Goal: Task Accomplishment & Management: Complete application form

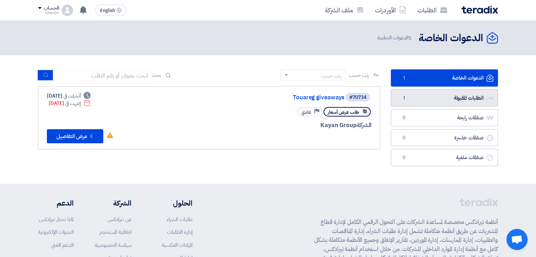
click at [441, 95] on link "الطلبات المقبولة الطلبات المقبولة 1" at bounding box center [444, 98] width 107 height 17
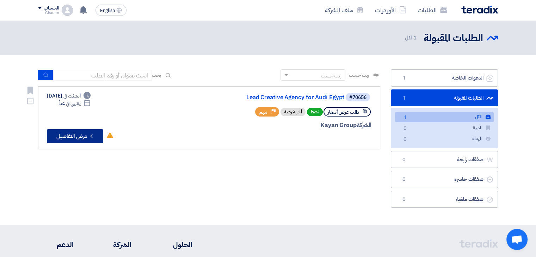
click at [86, 139] on button "Check details عرض التفاصيل" at bounding box center [75, 136] width 56 height 14
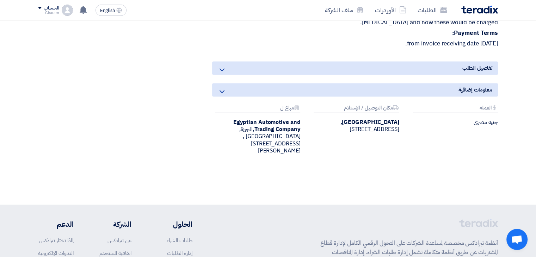
scroll to position [1058, 0]
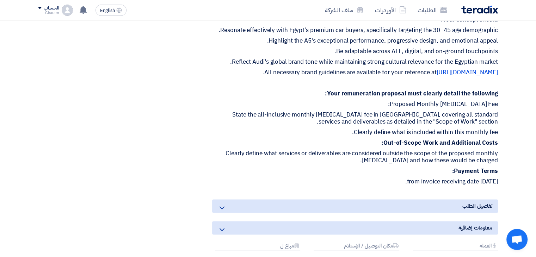
click at [474, 202] on span "تفاصيل الطلب" at bounding box center [478, 206] width 30 height 8
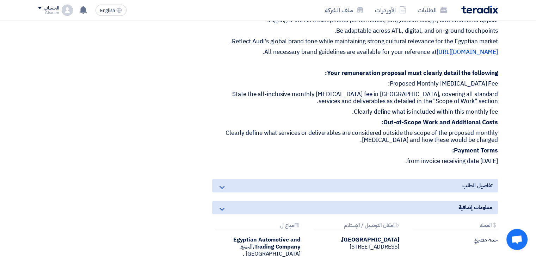
scroll to position [1164, 0]
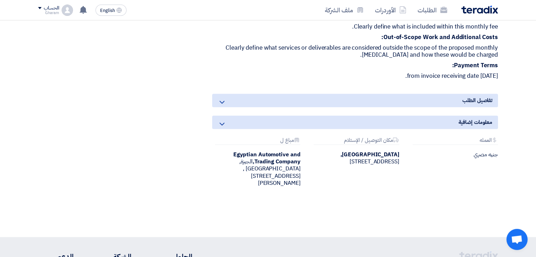
click at [442, 94] on div "تفاصيل الطلب" at bounding box center [355, 100] width 286 height 13
click at [222, 101] on use at bounding box center [222, 102] width 5 height 3
click at [221, 98] on icon at bounding box center [222, 102] width 8 height 8
click at [220, 116] on div "معلومات إضافية" at bounding box center [355, 122] width 286 height 13
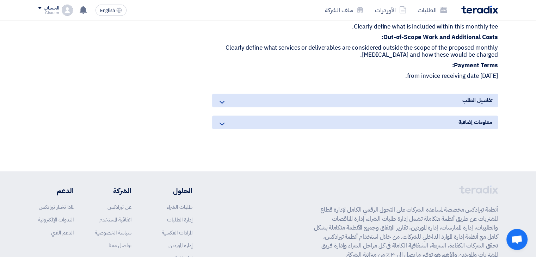
click at [221, 120] on icon at bounding box center [222, 124] width 8 height 8
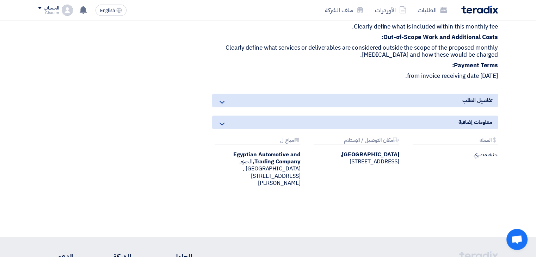
click at [366, 156] on div "[GEOGRAPHIC_DATA], [GEOGRAPHIC_DATA], [STREET_ADDRESS]" at bounding box center [355, 158] width 88 height 14
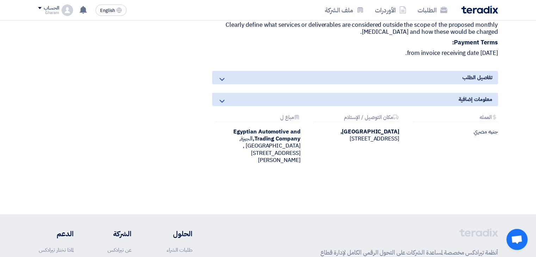
scroll to position [1199, 0]
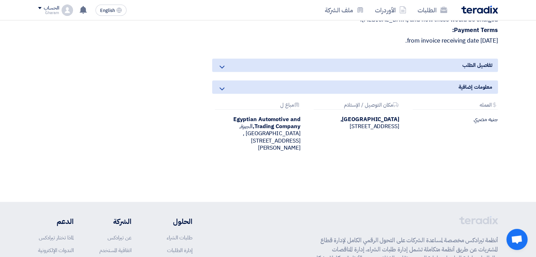
click at [223, 63] on icon at bounding box center [222, 67] width 8 height 8
click at [221, 63] on icon at bounding box center [222, 67] width 8 height 8
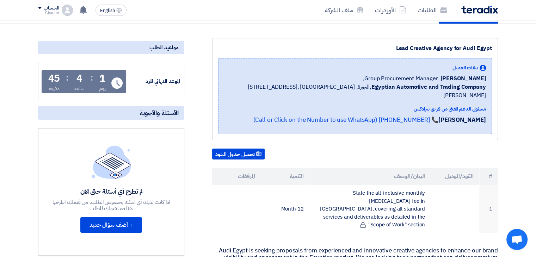
scroll to position [0, 0]
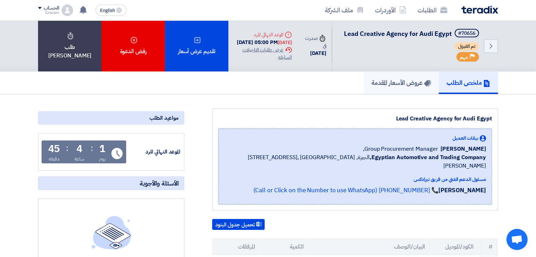
click at [409, 94] on link "عروض الأسعار المقدمة" at bounding box center [401, 83] width 75 height 23
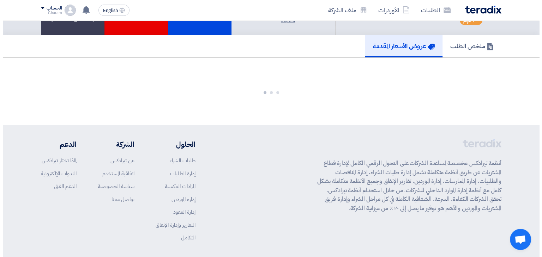
scroll to position [71, 0]
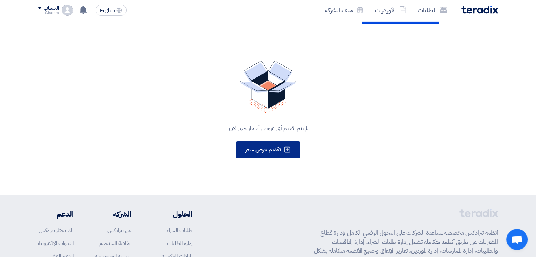
click at [262, 110] on img at bounding box center [268, 87] width 58 height 53
click at [264, 154] on span "تقديم عرض سعر" at bounding box center [263, 150] width 36 height 8
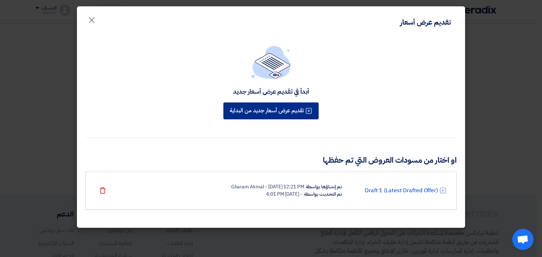
click at [277, 113] on button "تقديم عرض أسعار جديد من البداية" at bounding box center [270, 111] width 95 height 17
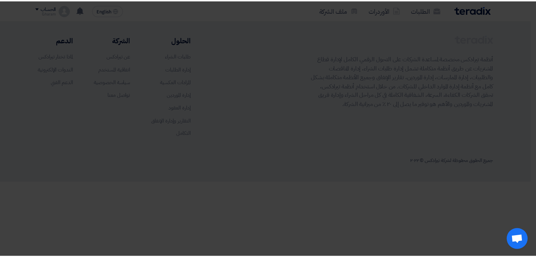
scroll to position [0, 0]
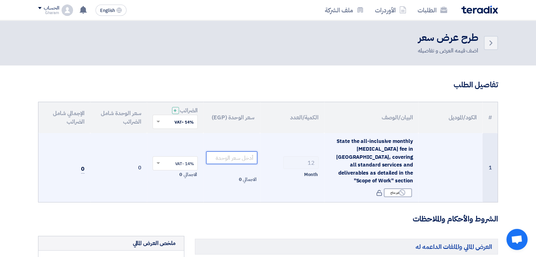
click at [223, 152] on input "number" at bounding box center [231, 158] width 51 height 13
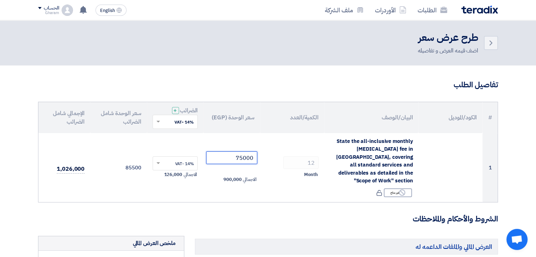
type input "75000"
click at [157, 214] on h3 "الشروط والأحكام والملاحظات" at bounding box center [268, 219] width 460 height 11
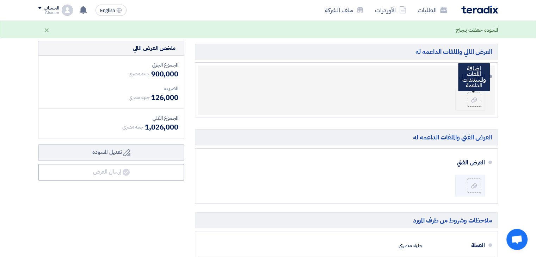
scroll to position [247, 0]
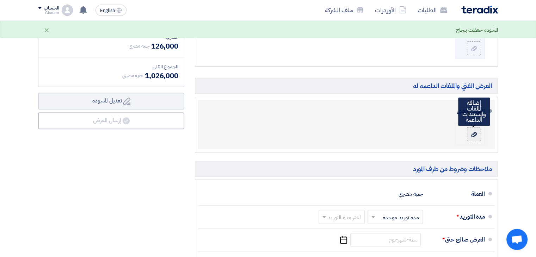
click at [474, 132] on use at bounding box center [475, 134] width 6 height 5
click at [0, 0] on input "file" at bounding box center [0, 0] width 0 height 0
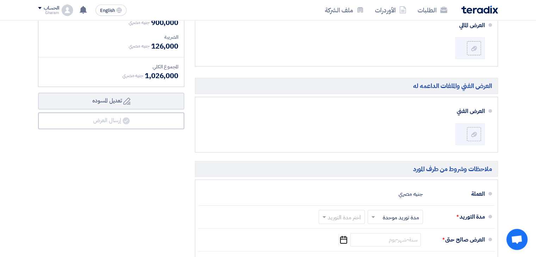
click at [527, 130] on section "تفاصيل الطلب # الكود/الموديل البيان/الوصف الكمية/العدد سعر الوحدة (EGP) الضرائب…" at bounding box center [268, 103] width 536 height 569
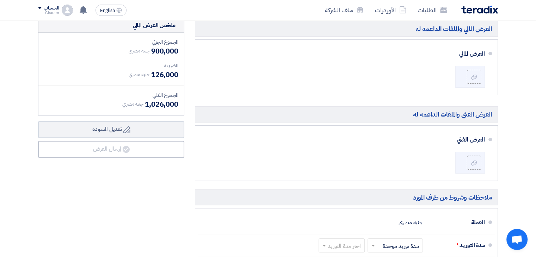
scroll to position [388, 0]
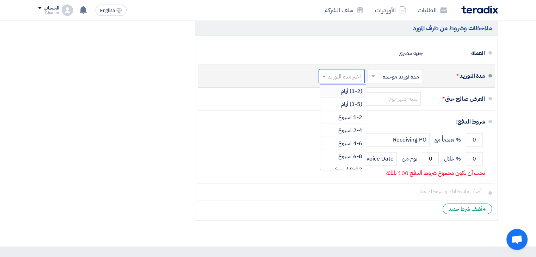
click at [338, 72] on input "text" at bounding box center [340, 77] width 43 height 10
click at [358, 147] on span "6-12 شهر" at bounding box center [351, 151] width 23 height 8
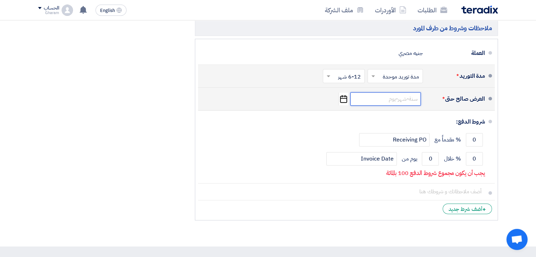
click at [403, 93] on input at bounding box center [386, 98] width 71 height 13
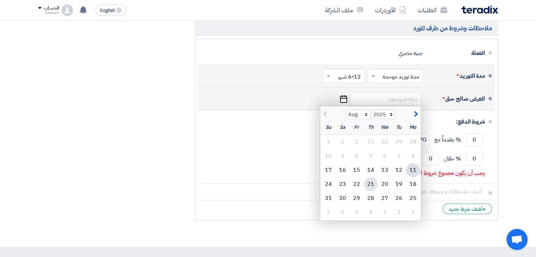
click at [370, 177] on div "21" at bounding box center [371, 184] width 14 height 14
type input "[DATE]"
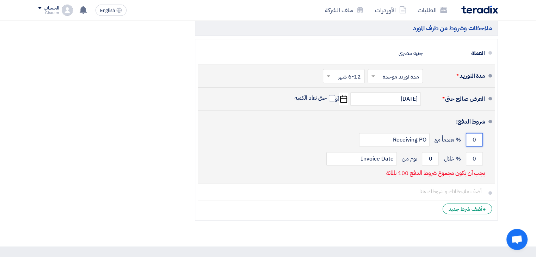
click at [474, 133] on input "0" at bounding box center [474, 139] width 17 height 13
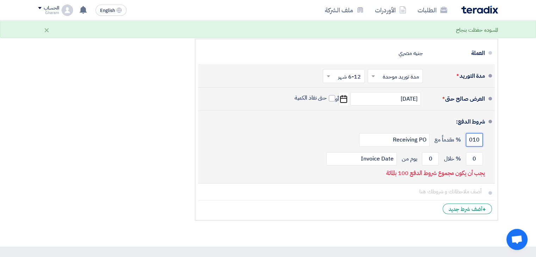
scroll to position [0, 0]
type input "0"
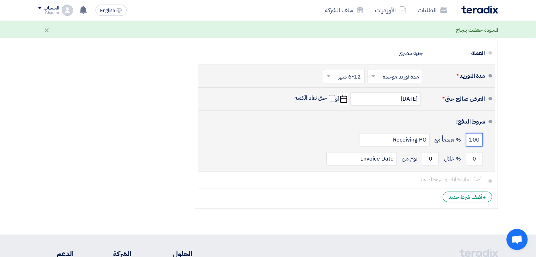
type input "100"
click at [492, 129] on li "شروط الدفع: 100 % مقدماً مع Receiving PO 0 % خلال 0 Invoice Date" at bounding box center [346, 141] width 297 height 61
click at [473, 152] on input "0" at bounding box center [474, 158] width 17 height 13
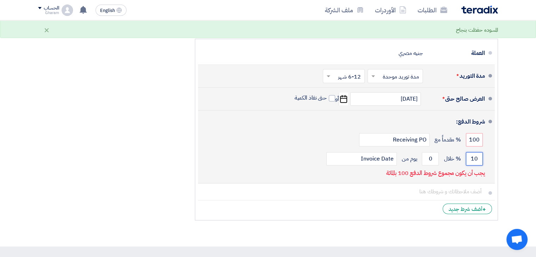
type input "1"
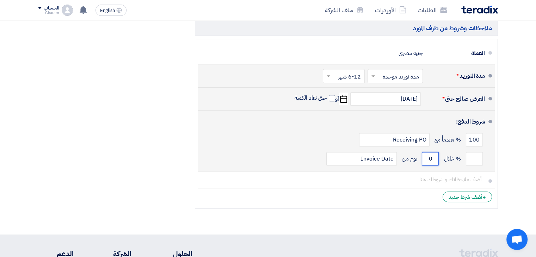
click at [431, 152] on input "0" at bounding box center [430, 158] width 17 height 13
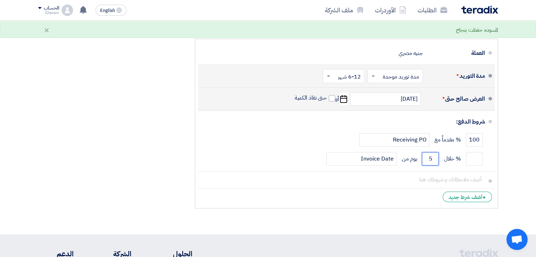
type input "5"
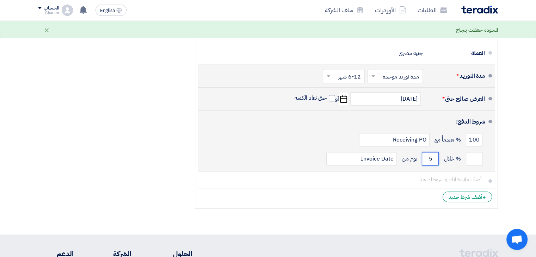
click at [430, 152] on input "5" at bounding box center [430, 158] width 17 height 13
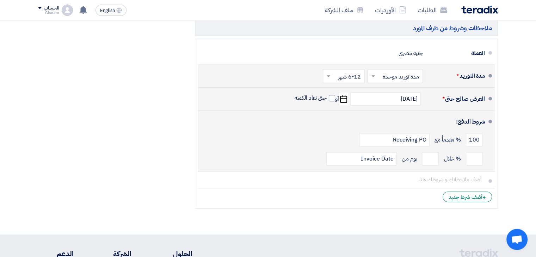
click at [490, 144] on li "شروط الدفع: 100 % مقدماً مع Receiving PO % خلال Invoice Date" at bounding box center [346, 141] width 297 height 61
click at [477, 152] on input "number" at bounding box center [474, 158] width 17 height 13
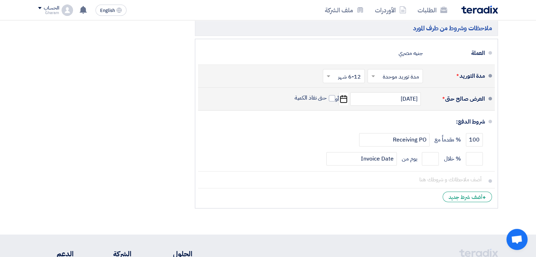
click at [499, 152] on div "العرض المالي والملفات الداعمه له [PERSON_NAME]" at bounding box center [347, 30] width 314 height 364
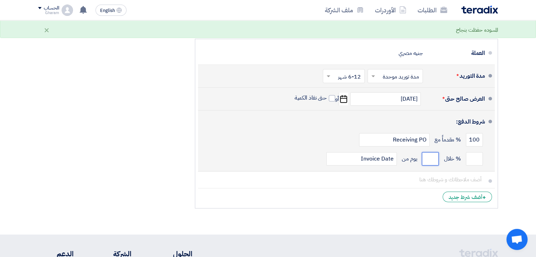
click at [426, 152] on input "number" at bounding box center [430, 158] width 17 height 13
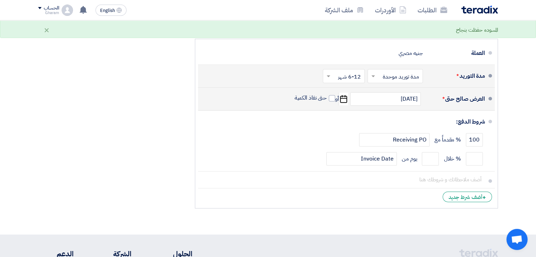
click at [501, 150] on div "العرض المالي والملفات الداعمه له [PERSON_NAME]" at bounding box center [347, 30] width 314 height 364
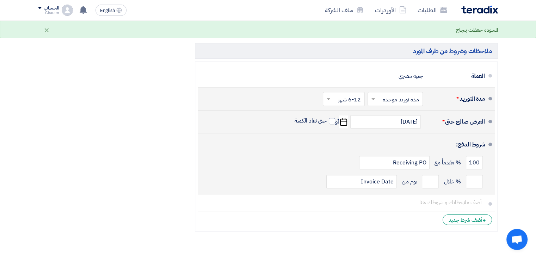
scroll to position [353, 0]
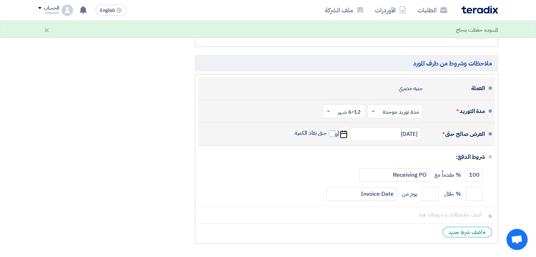
click at [405, 82] on div "جنيه مصري" at bounding box center [411, 88] width 24 height 13
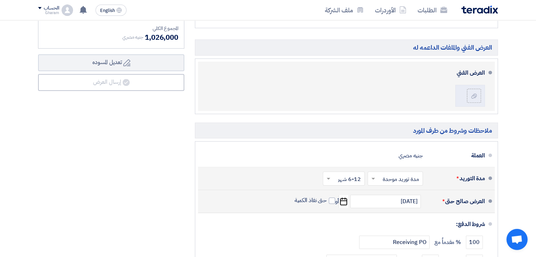
scroll to position [282, 0]
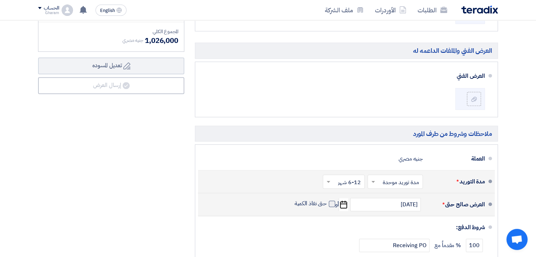
click at [333, 201] on span at bounding box center [332, 204] width 6 height 6
click at [327, 200] on input "حتى نفاذ الكمية" at bounding box center [310, 206] width 34 height 13
click at [333, 201] on span at bounding box center [332, 204] width 6 height 6
click at [327, 200] on input "حتى نفاذ الكمية" at bounding box center [310, 206] width 34 height 13
checkbox input "false"
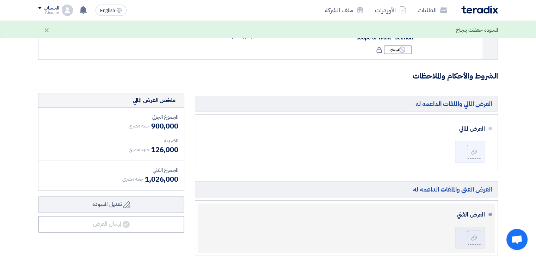
scroll to position [141, 0]
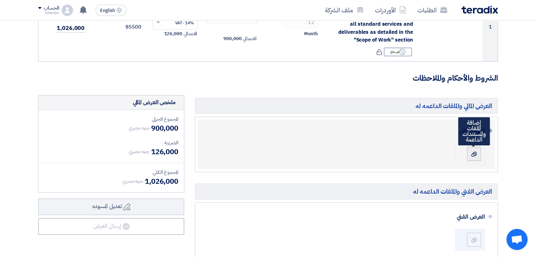
click at [476, 152] on icon at bounding box center [475, 155] width 6 height 6
click at [0, 0] on input "file" at bounding box center [0, 0] width 0 height 0
